Goal: Transaction & Acquisition: Purchase product/service

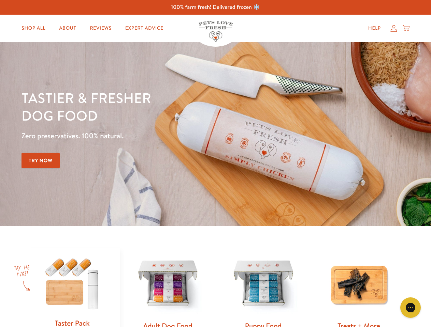
click at [215, 164] on div "Tastier & fresher dog food Zero preservatives. 100% natural. Try Now" at bounding box center [150, 134] width 258 height 90
click at [410, 308] on icon "Gorgias live chat" at bounding box center [410, 307] width 6 height 6
